Goal: Information Seeking & Learning: Find specific page/section

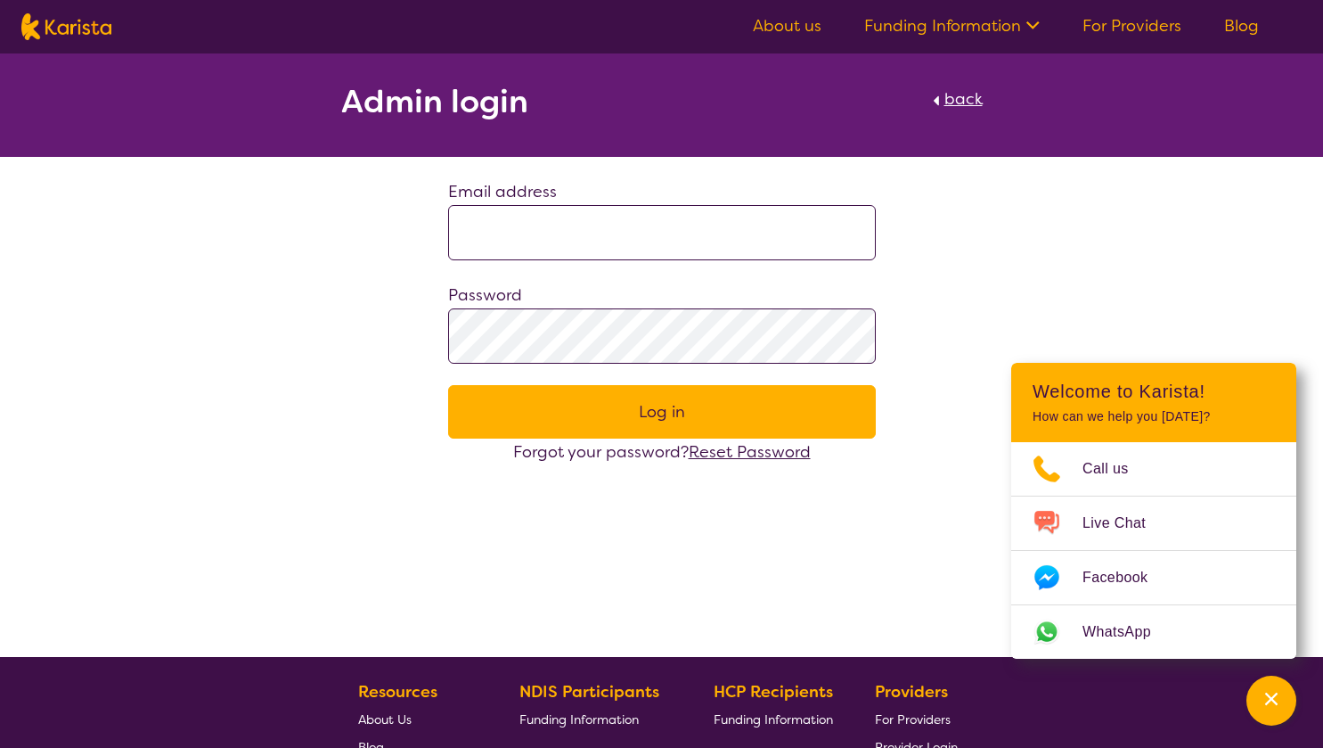
click at [511, 236] on input at bounding box center [662, 232] width 428 height 55
paste input "**********"
type input "**********"
click at [448, 385] on button "Log in" at bounding box center [662, 411] width 428 height 53
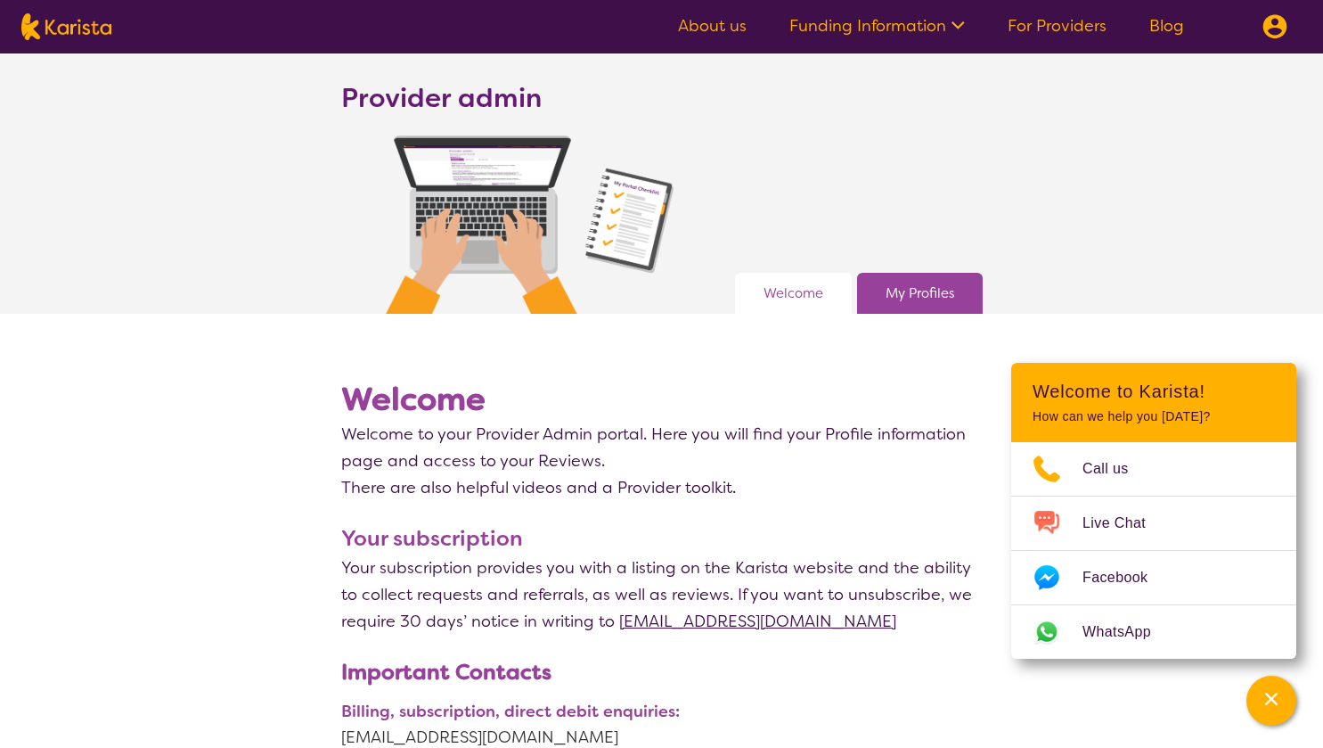
scroll to position [1, 0]
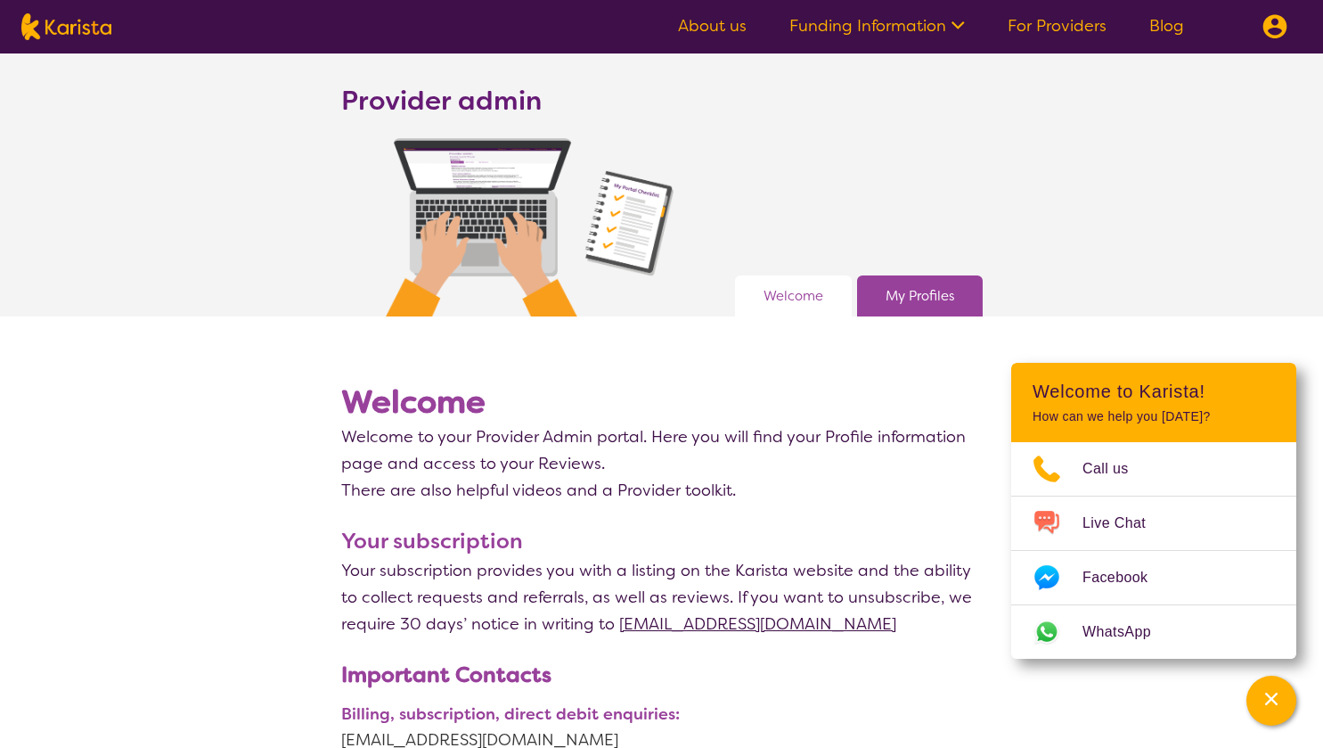
click at [907, 372] on section "Welcome Welcome to your Provider Admin portal. Here you will find your Profile …" at bounding box center [662, 431] width 642 height 144
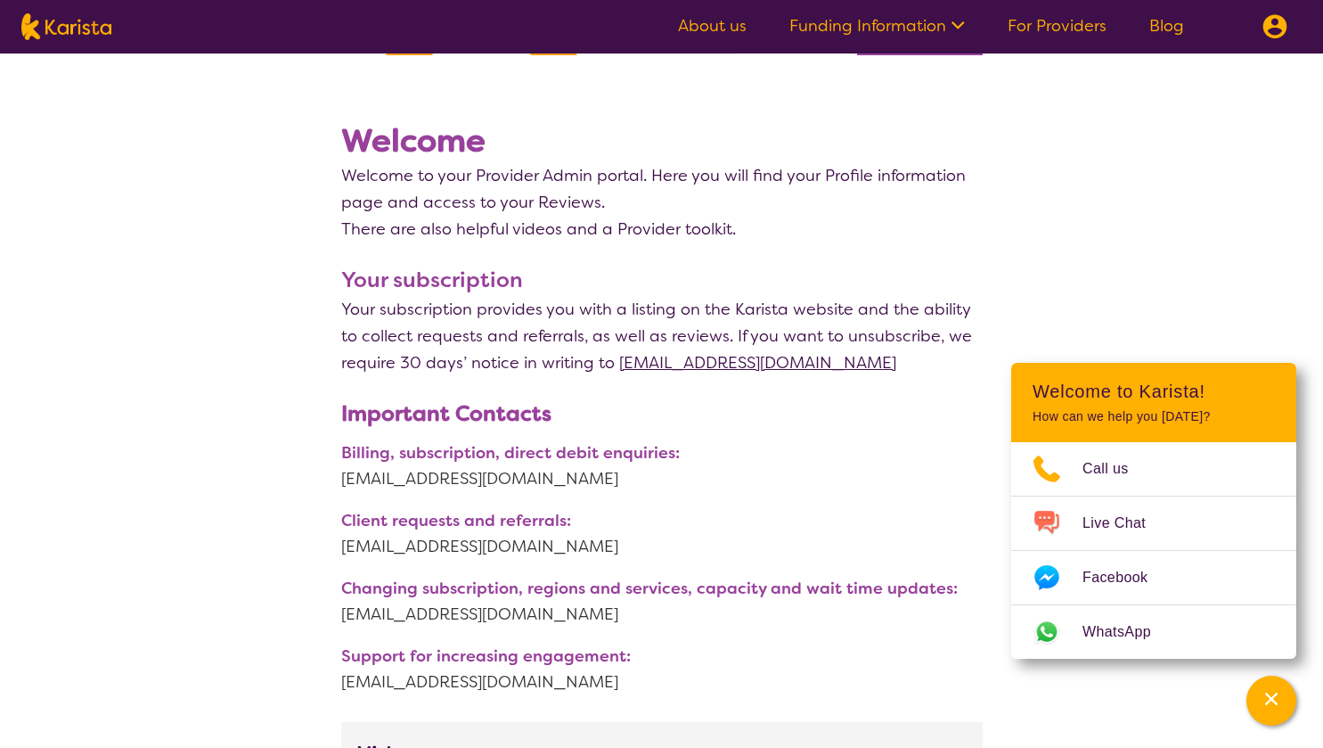
scroll to position [263, 0]
click at [1272, 702] on icon "Channel Menu" at bounding box center [1272, 699] width 18 height 18
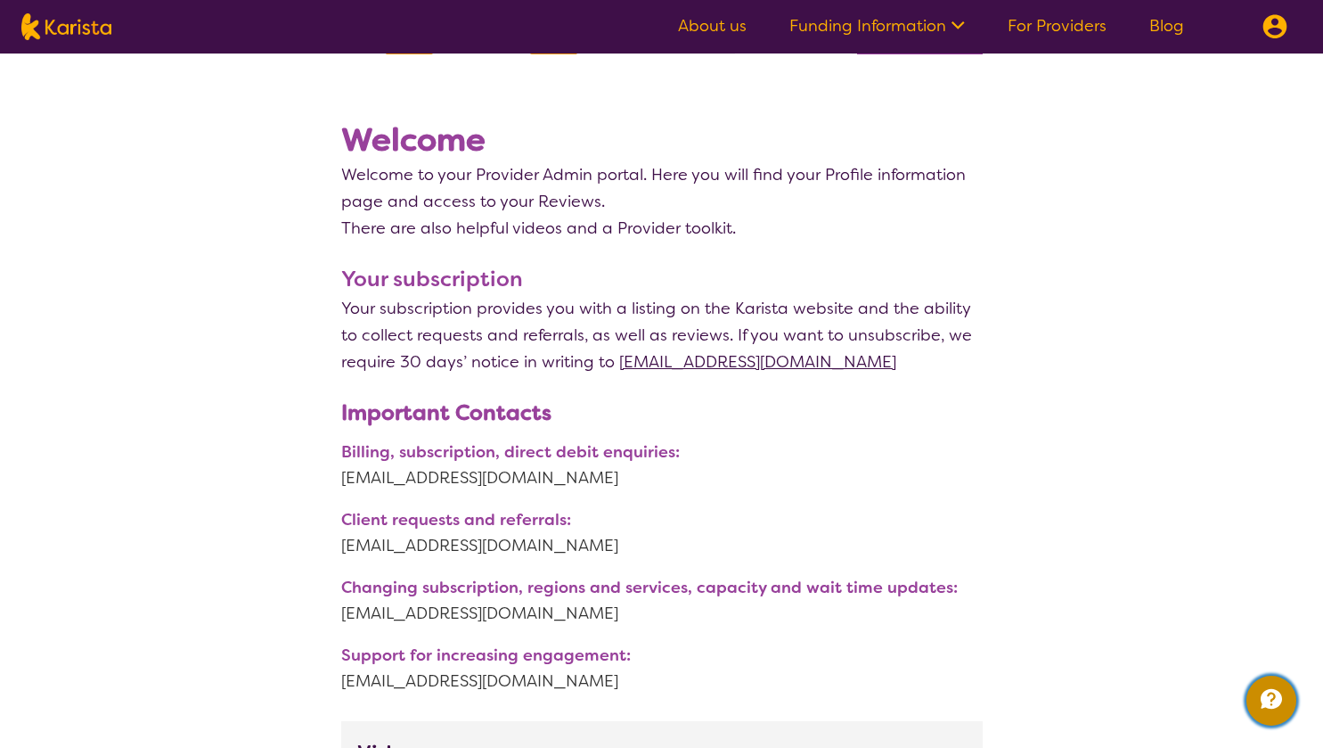
scroll to position [0, 0]
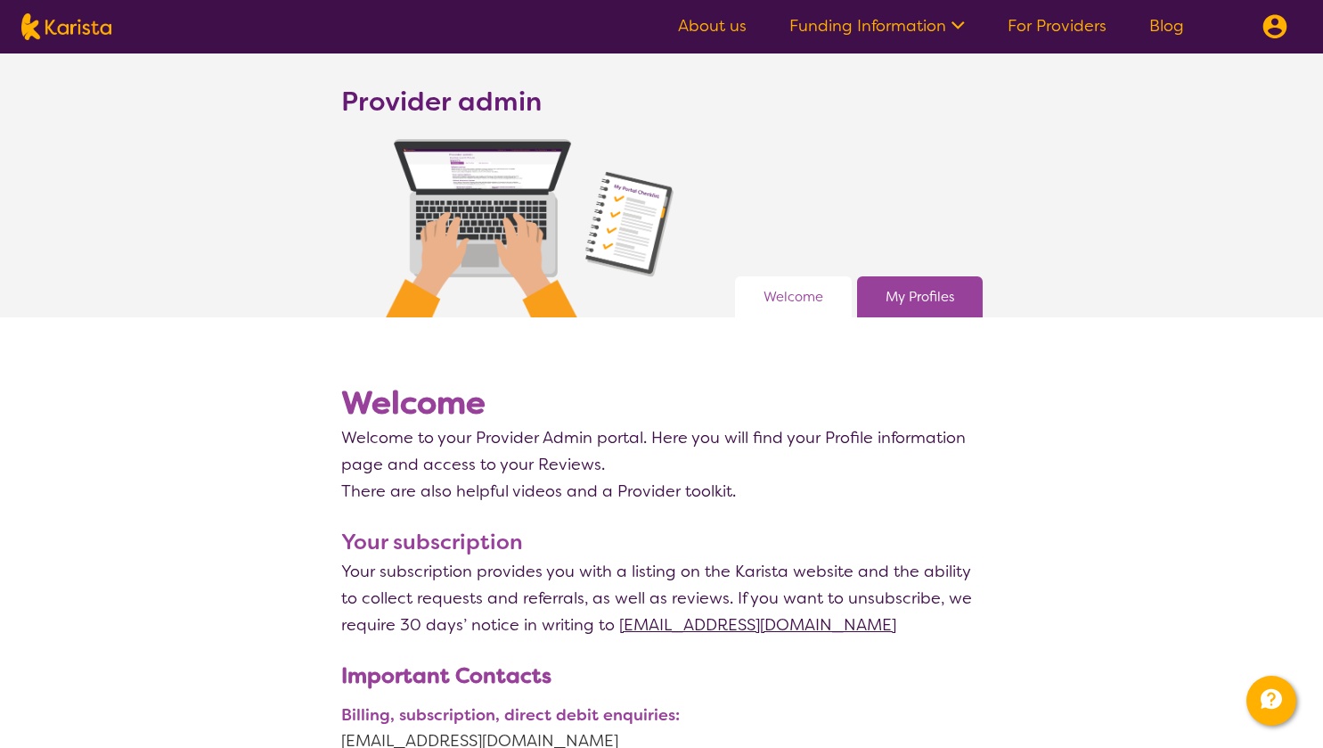
click at [83, 19] on img at bounding box center [66, 26] width 90 height 27
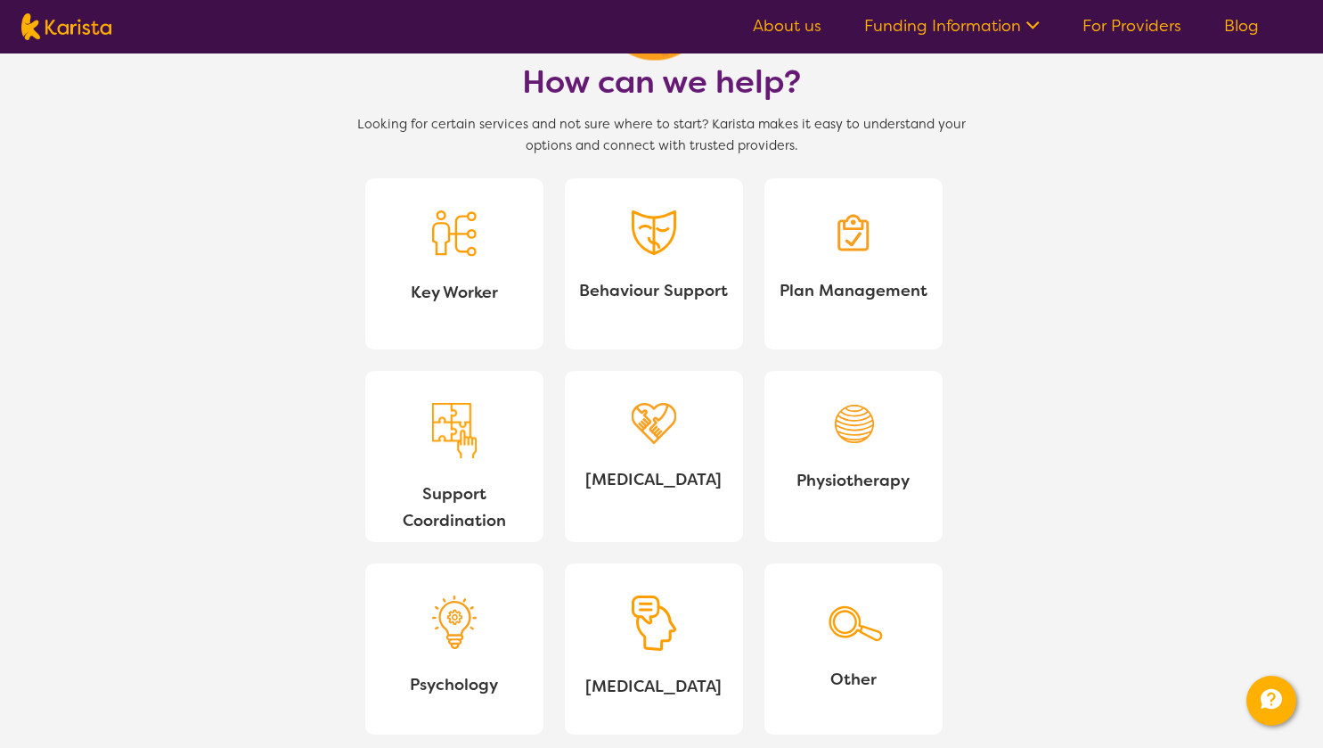
scroll to position [1555, 0]
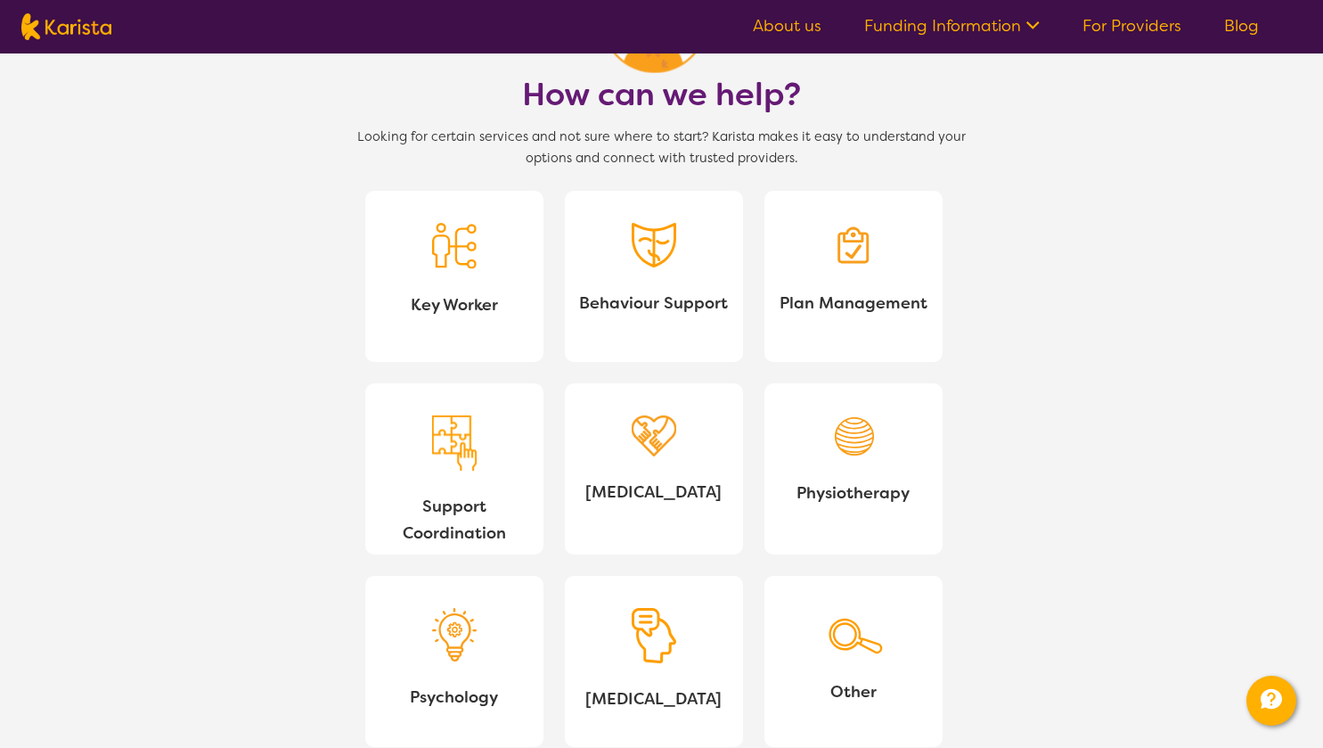
click at [642, 233] on img at bounding box center [654, 245] width 45 height 45
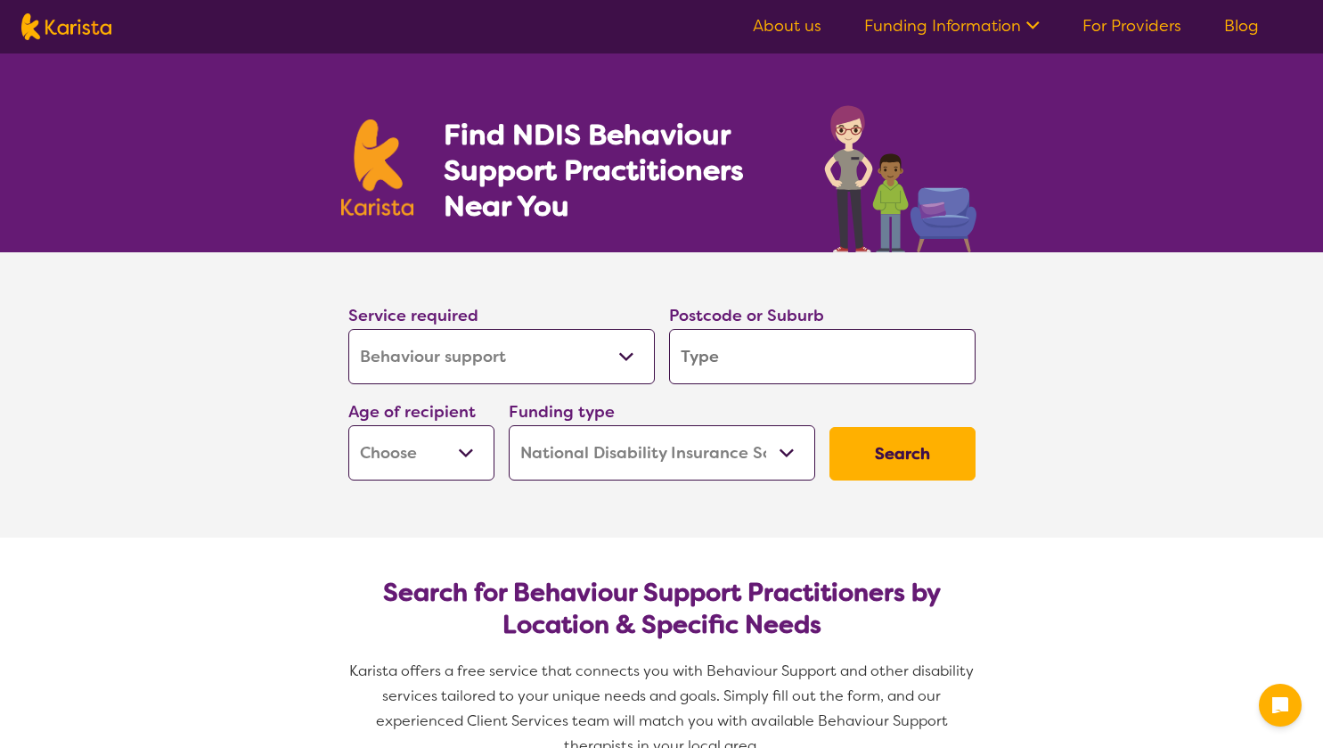
select select "Behaviour support"
select select "NDIS"
select select "Behaviour support"
select select "NDIS"
select select "Behaviour support"
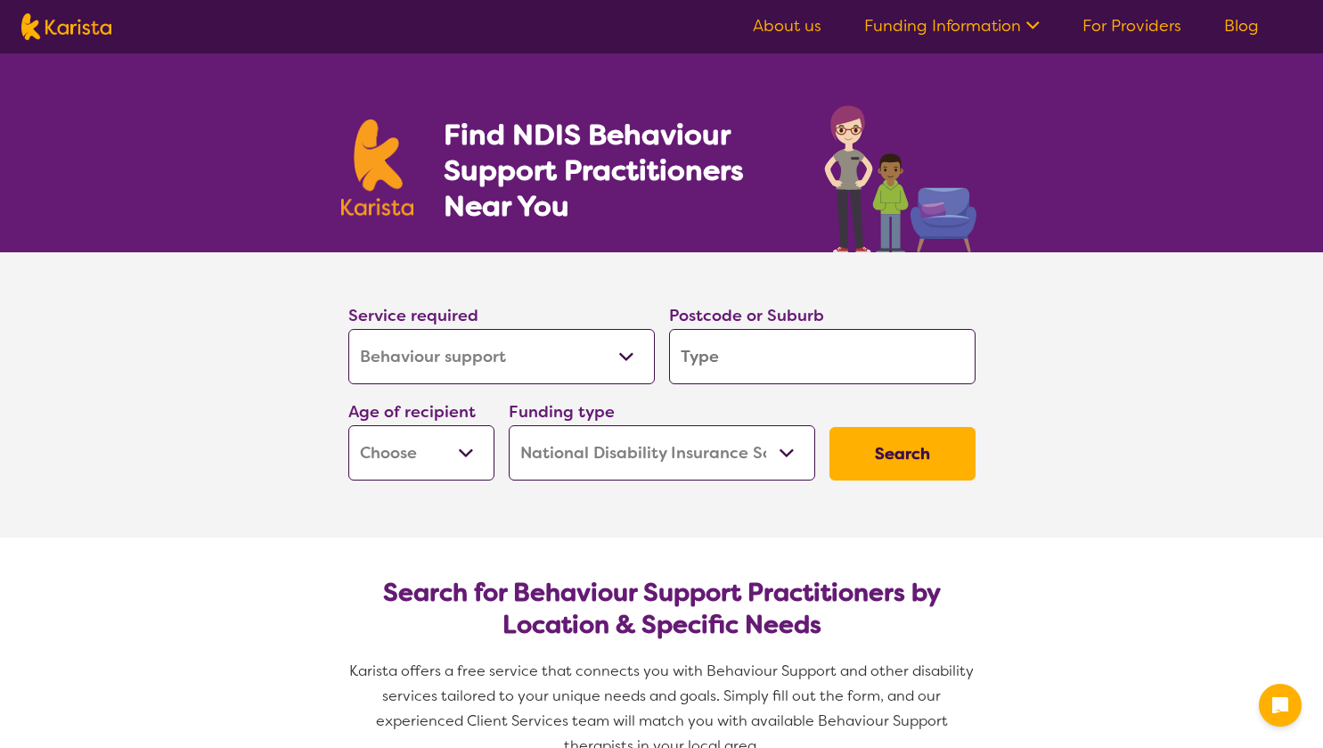
select select "NDIS"
select select "Behaviour support"
select select "NDIS"
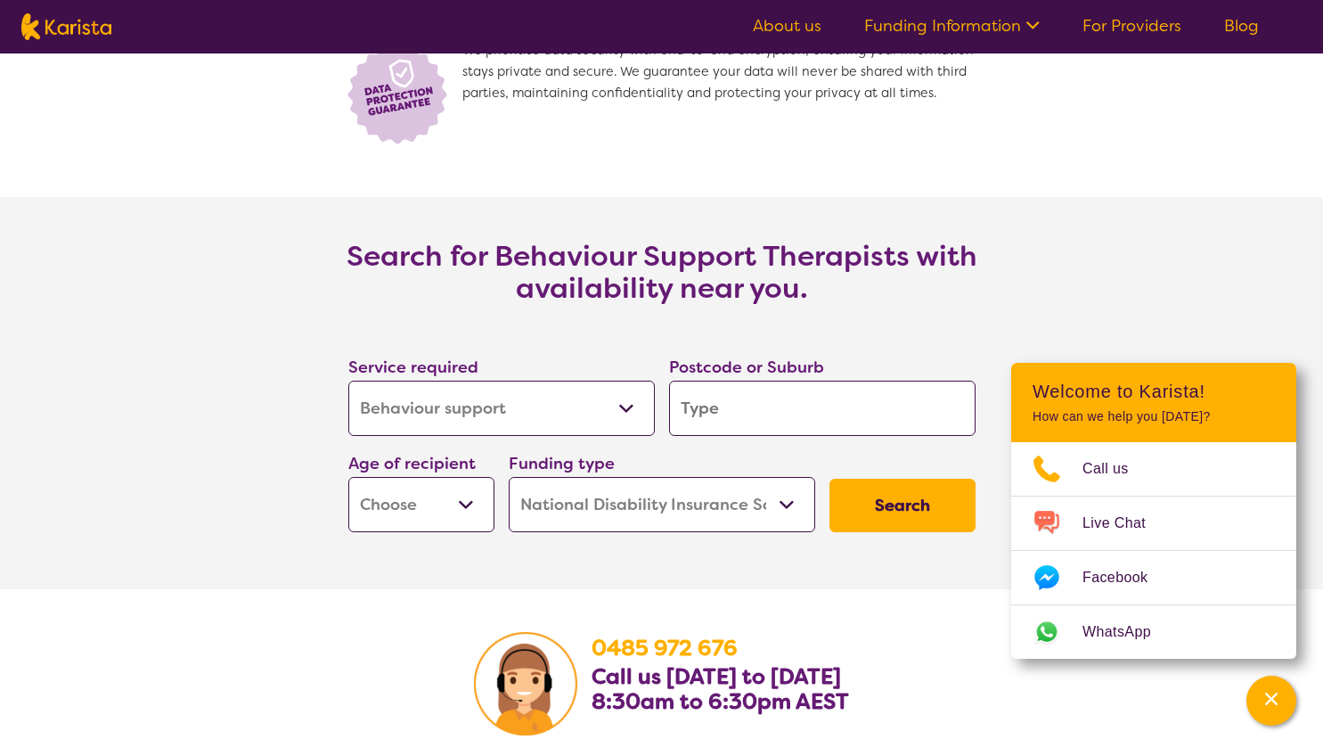
scroll to position [2505, 0]
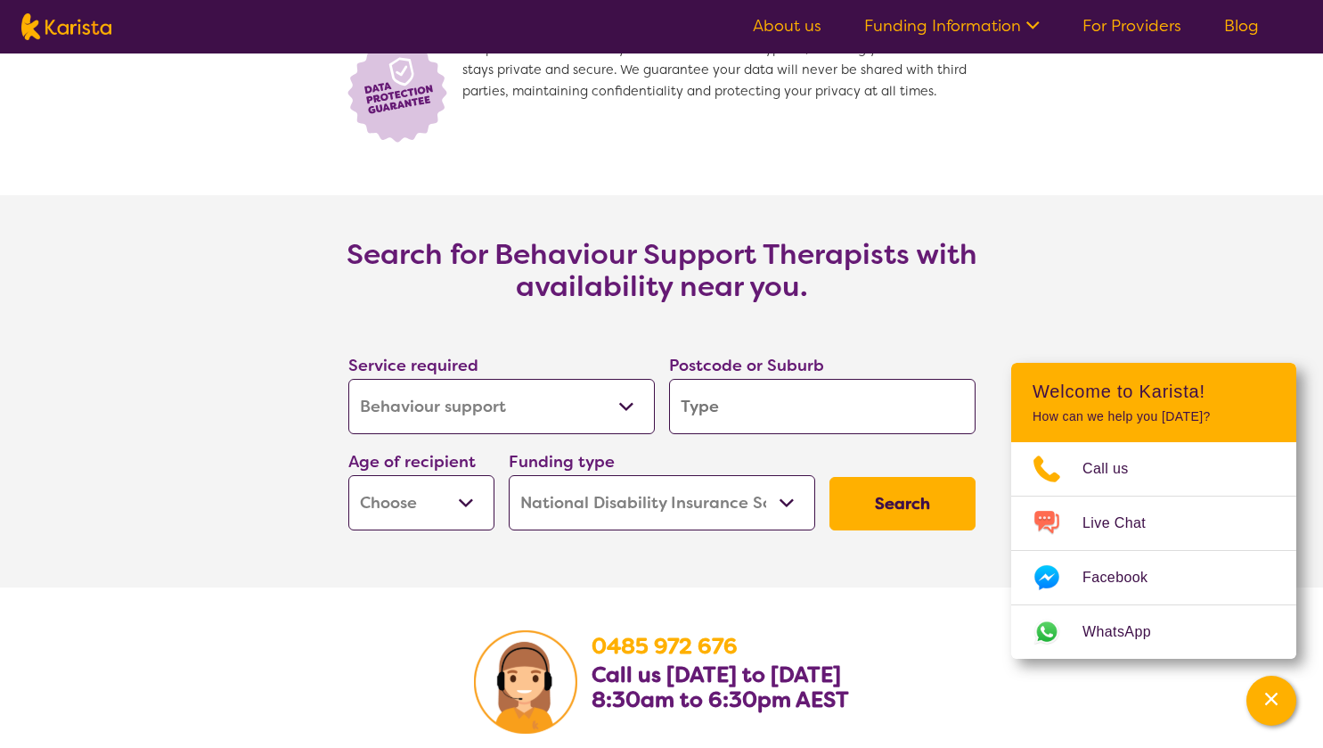
click at [514, 415] on select "Allied Health Assistant Assessment (ADHD or Autism) Behaviour support Counselli…" at bounding box center [501, 406] width 306 height 55
select select "Home Care Package Provider"
click at [348, 379] on select "Allied Health Assistant Assessment (ADHD or Autism) Behaviour support Counselli…" at bounding box center [501, 406] width 306 height 55
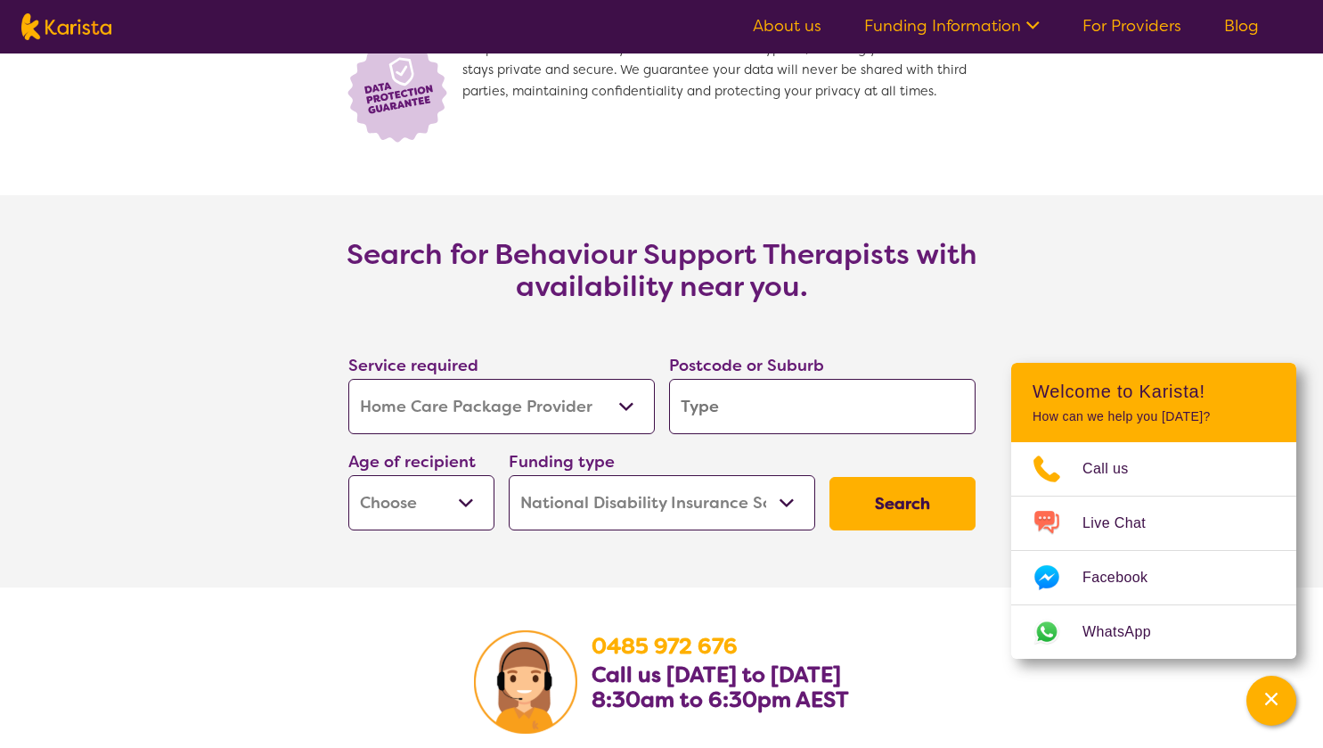
select select "Home Care Package Provider"
select select
click at [421, 494] on select "Early Childhood - 0 to 9 Child - 10 to 11 Adolescent - 12 to 17 Adult - 18 to 6…" at bounding box center [421, 502] width 146 height 55
select select "EC"
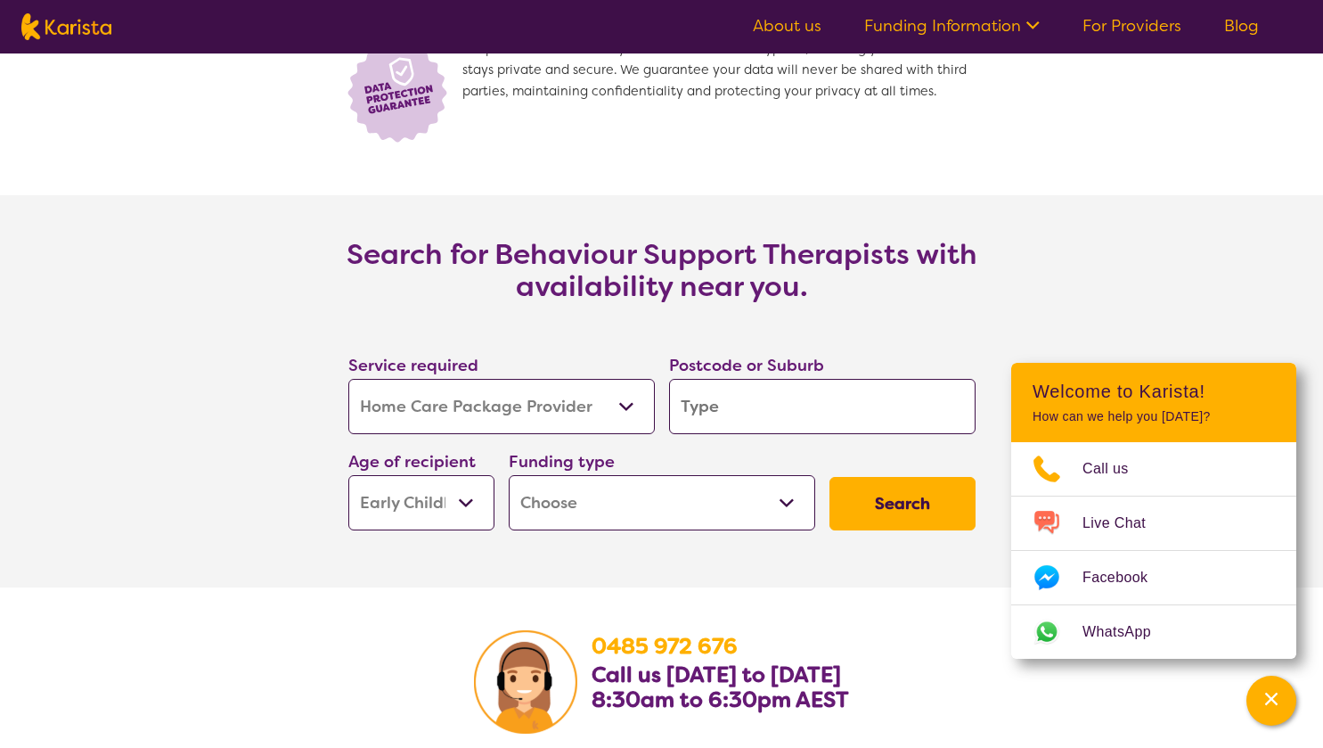
click at [348, 475] on select "Early Childhood - 0 to 9 Child - 10 to 11 Adolescent - 12 to 17 Adult - 18 to 6…" at bounding box center [421, 502] width 146 height 55
select select "EC"
click at [683, 520] on select "Home Care Package - Level 1 Home Care Package - Level 2 Home Care Package - Lev…" at bounding box center [662, 502] width 306 height 55
select select "HCP1"
click at [509, 475] on select "Home Care Package - Level 1 Home Care Package - Level 2 Home Care Package - Lev…" at bounding box center [662, 502] width 306 height 55
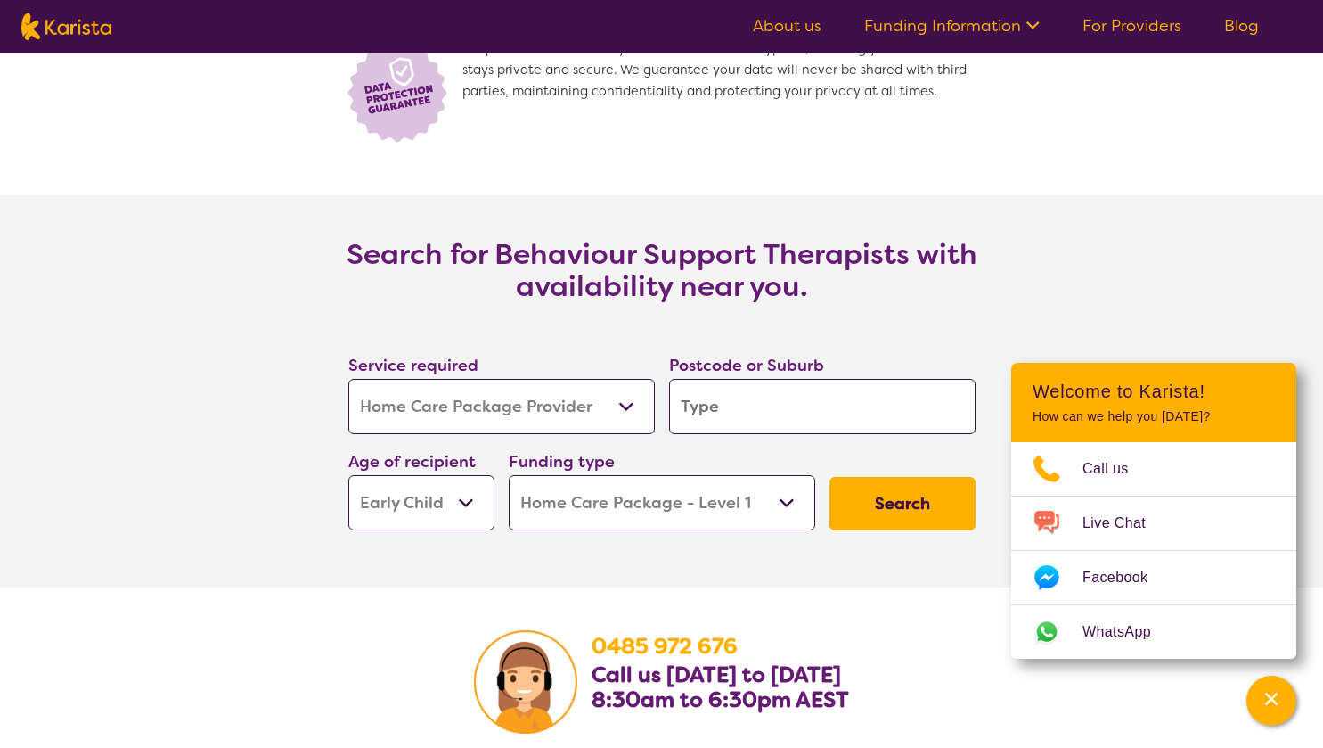
select select "HCP1"
click at [919, 520] on button "Search" at bounding box center [902, 503] width 146 height 53
click at [771, 395] on input "search" at bounding box center [822, 406] width 306 height 55
type input "3"
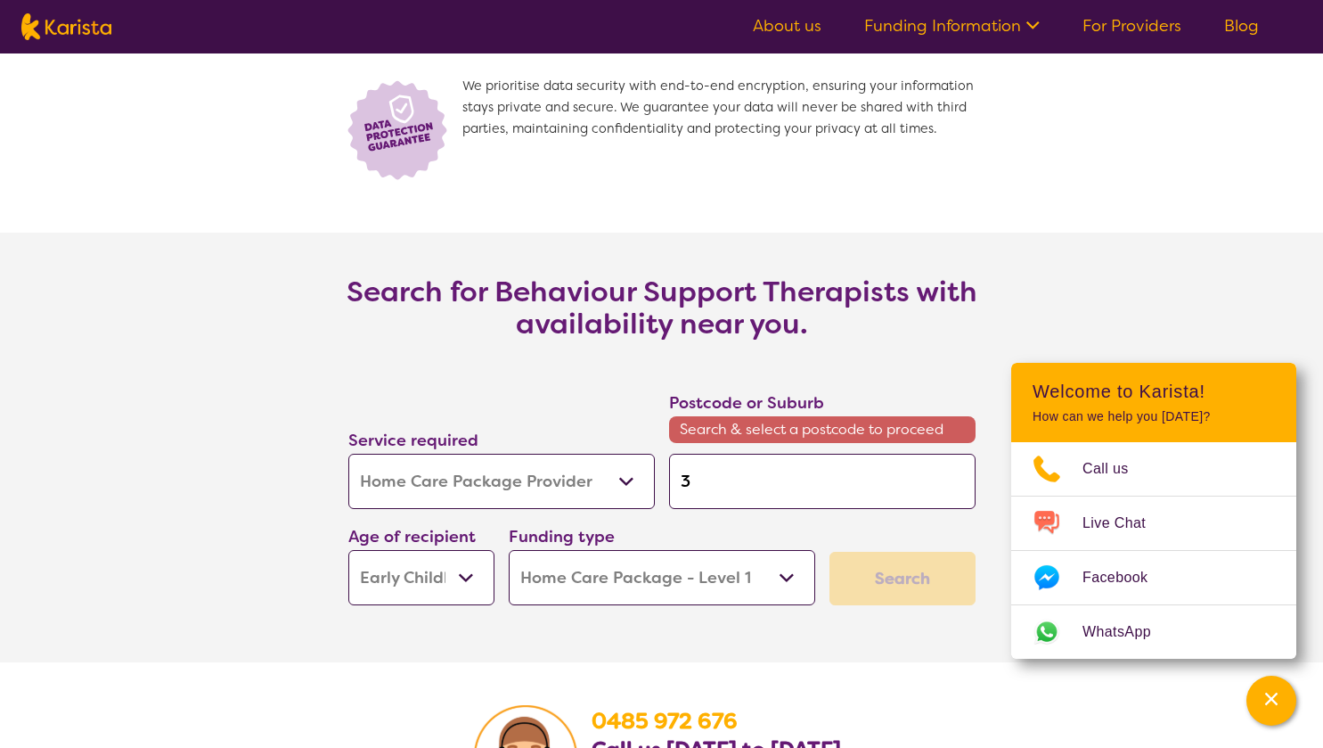
scroll to position [2542, 0]
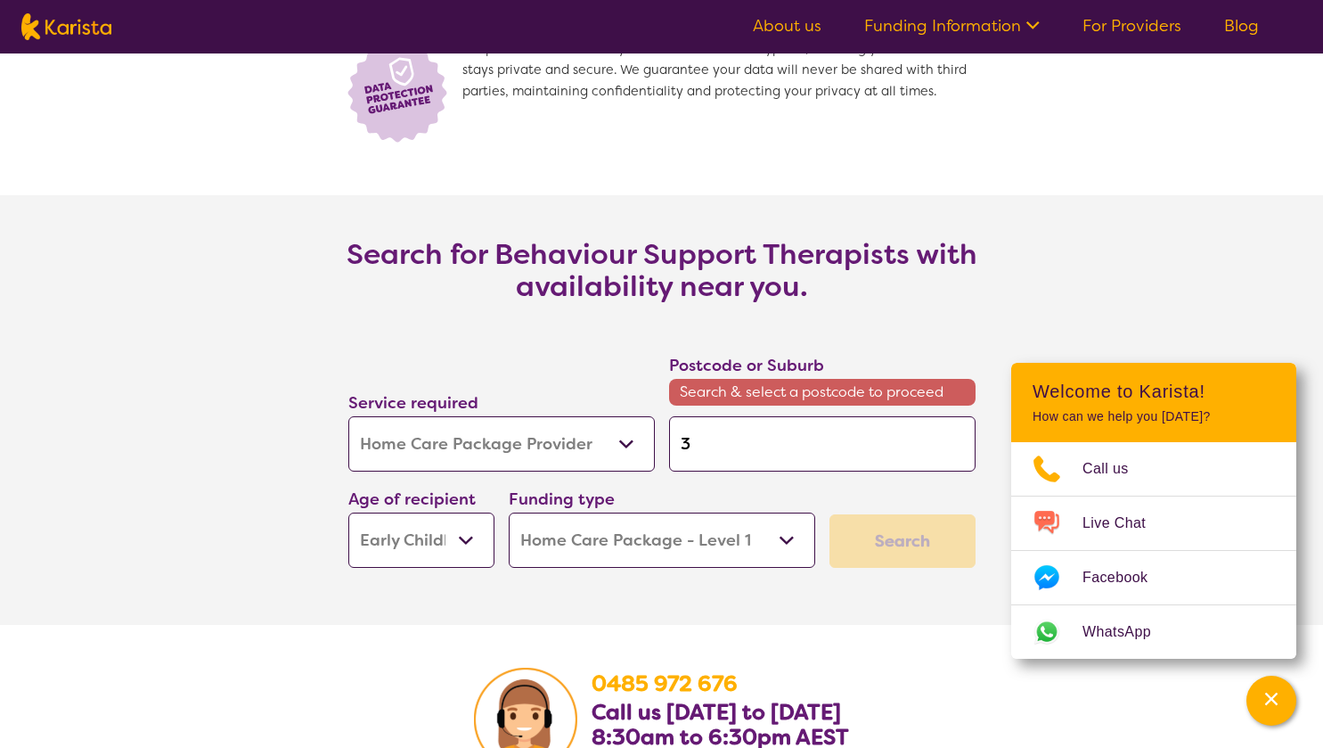
type input "30"
type input "300"
type input "3000"
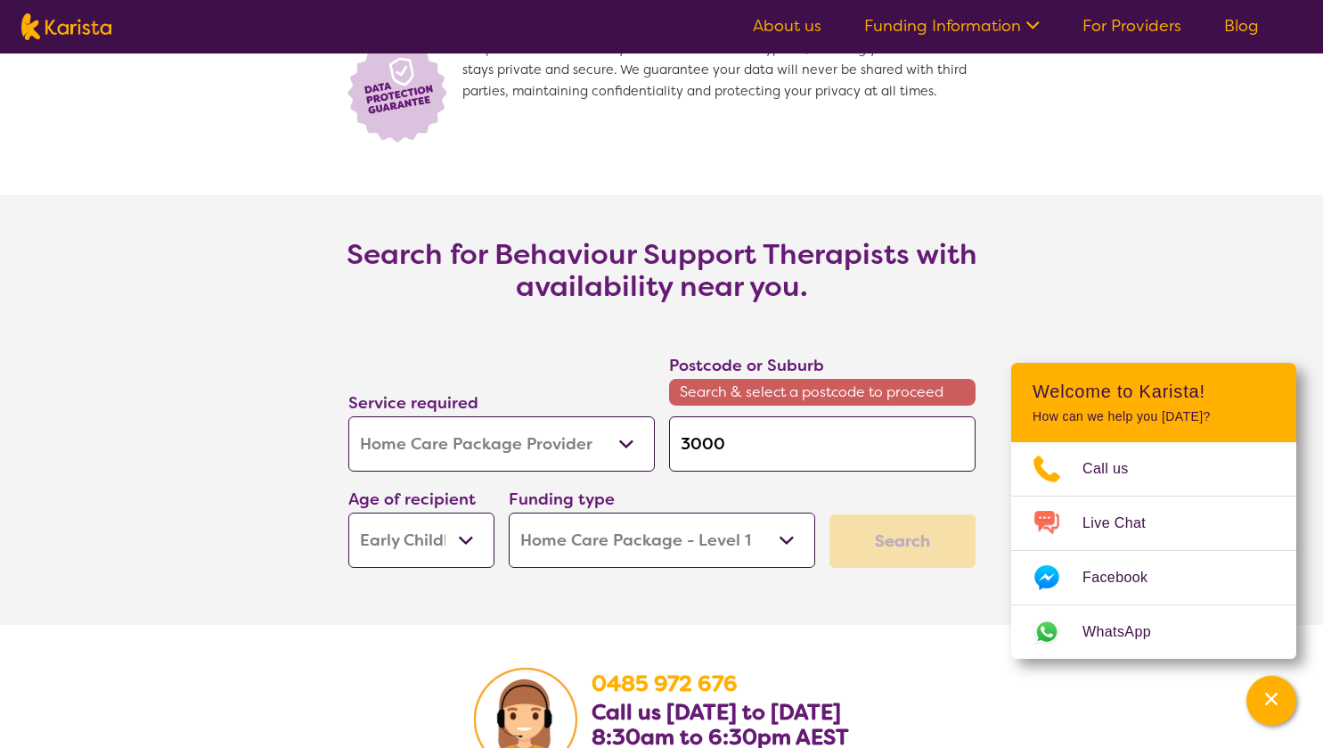
scroll to position [2505, 0]
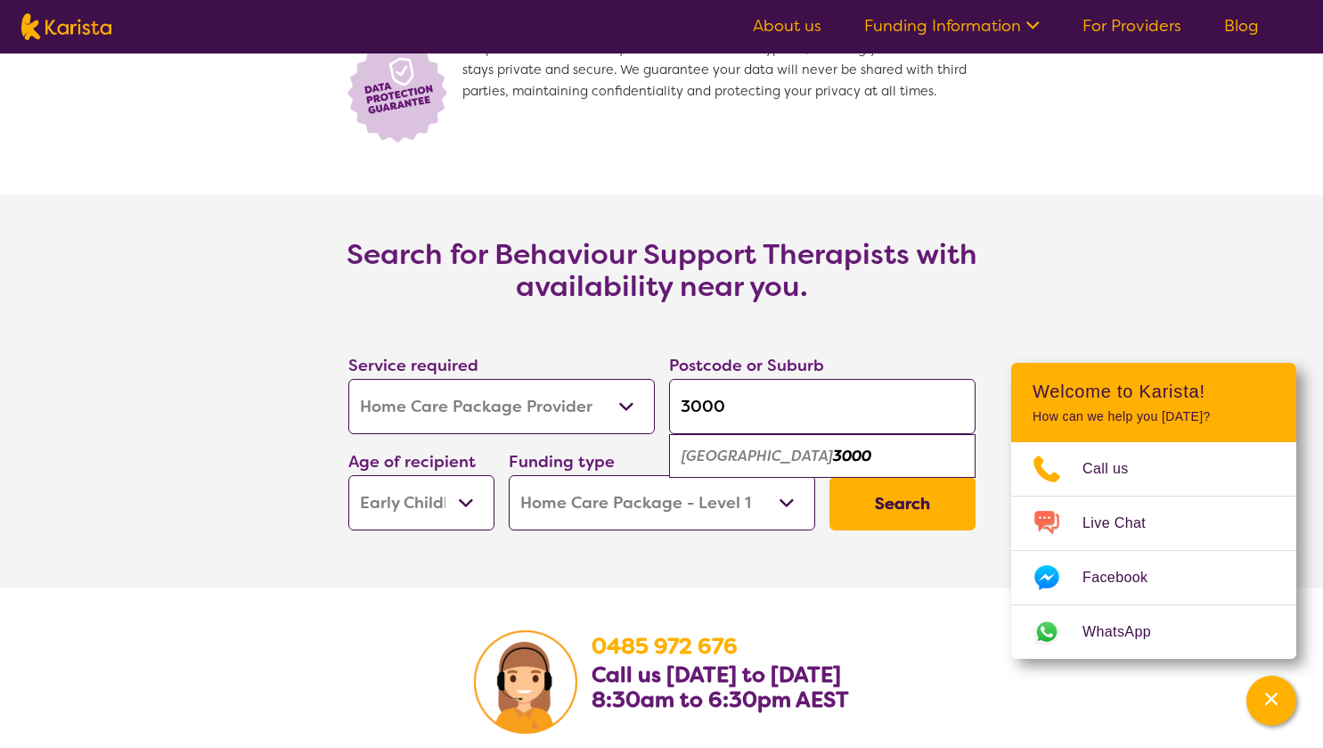
type input "3000"
click at [713, 451] on em "Melbourne" at bounding box center [757, 455] width 151 height 19
click at [896, 494] on button "Search" at bounding box center [902, 503] width 146 height 53
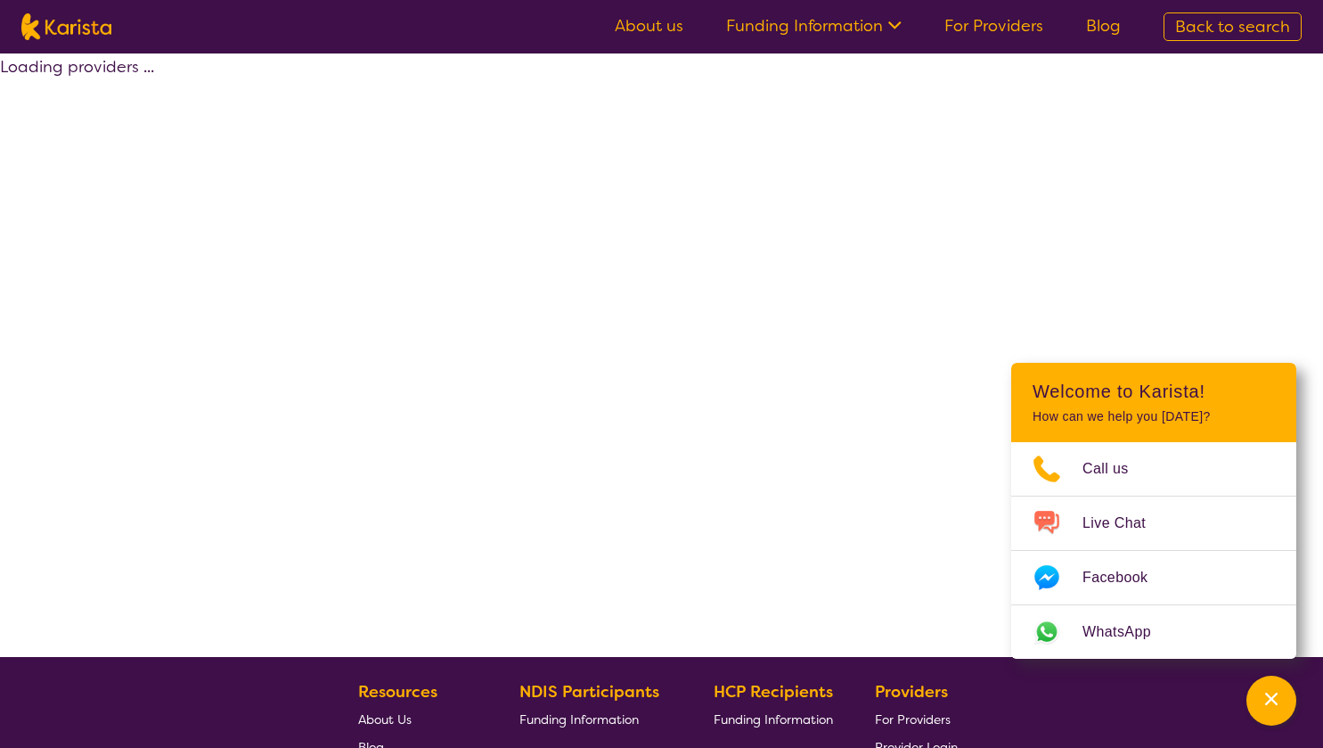
select select "by_score"
